Goal: Information Seeking & Learning: Learn about a topic

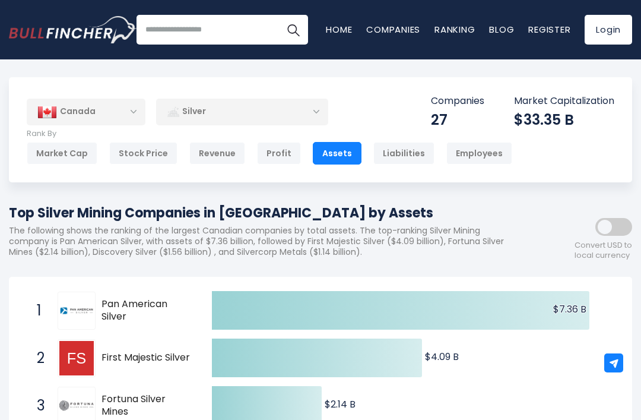
click at [130, 112] on div "Canada" at bounding box center [86, 112] width 119 height 26
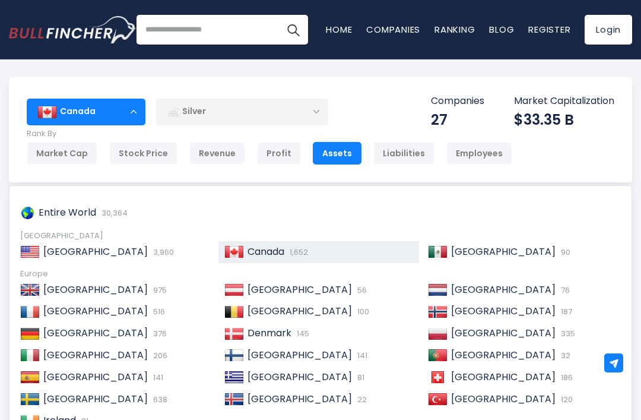
click at [98, 251] on span "[GEOGRAPHIC_DATA]" at bounding box center [95, 252] width 104 height 14
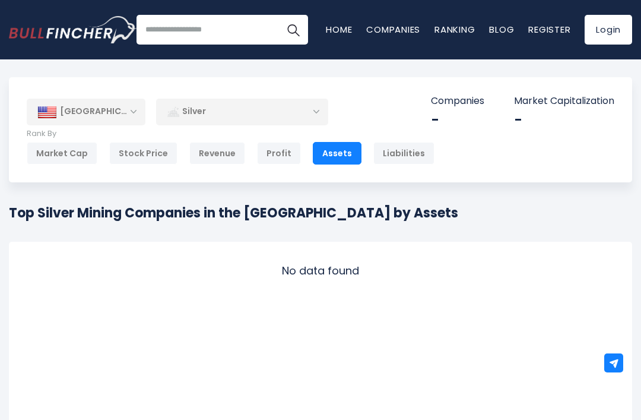
click at [65, 152] on div "Market Cap" at bounding box center [62, 153] width 71 height 23
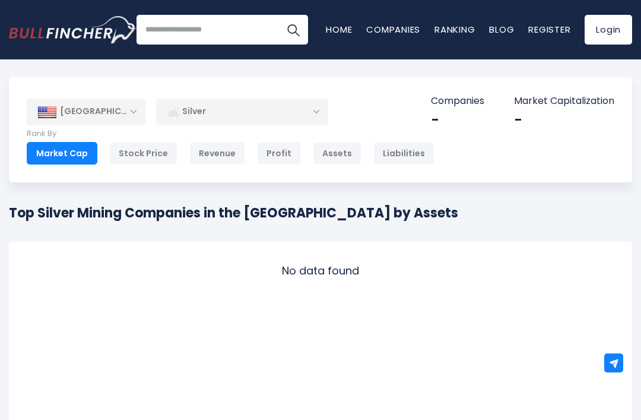
click at [166, 40] on input "search" at bounding box center [223, 30] width 172 height 30
type input "****"
click at [289, 30] on button "Search" at bounding box center [293, 30] width 30 height 30
